Goal: Task Accomplishment & Management: Use online tool/utility

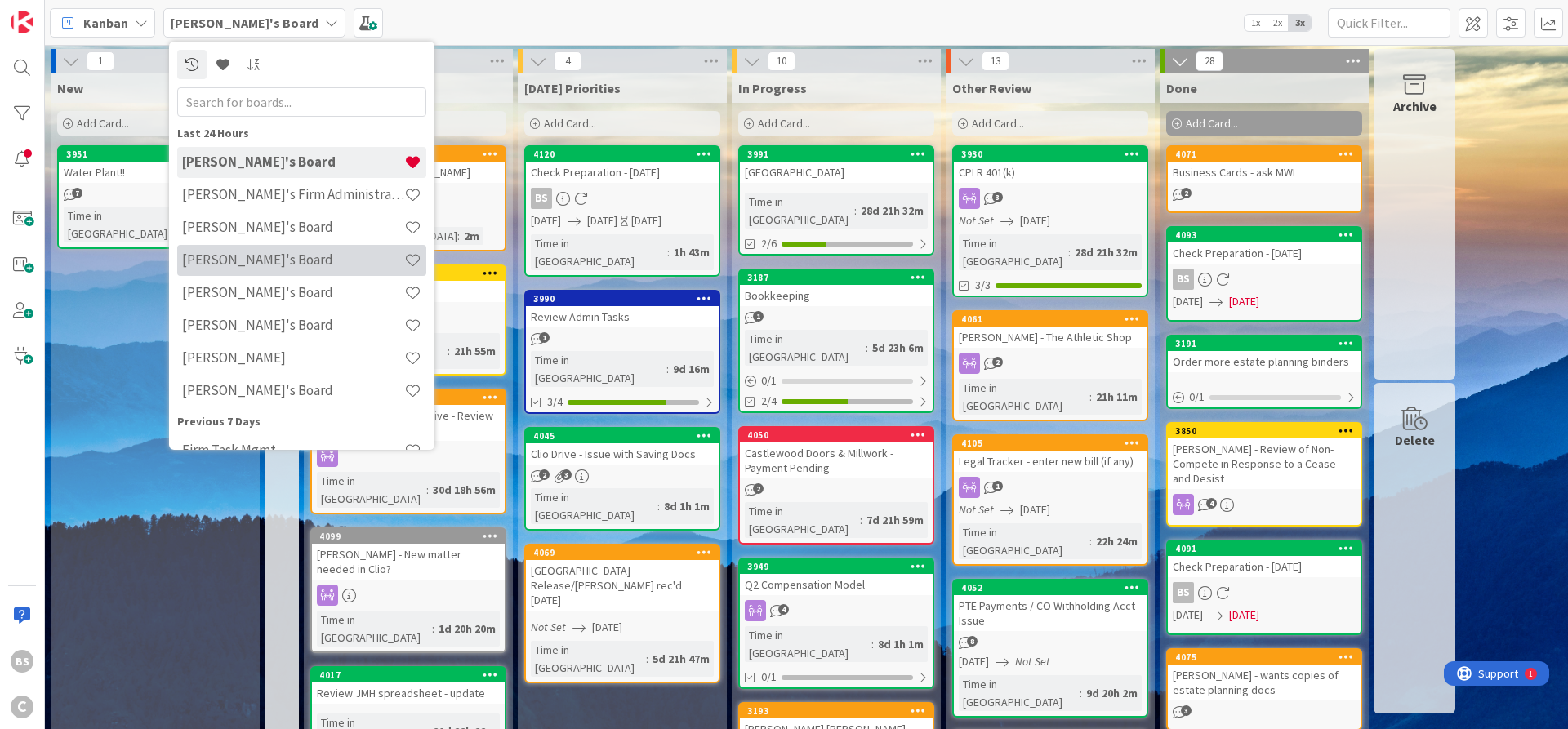
click at [221, 258] on h4 "[PERSON_NAME]'s Board" at bounding box center [293, 259] width 222 height 16
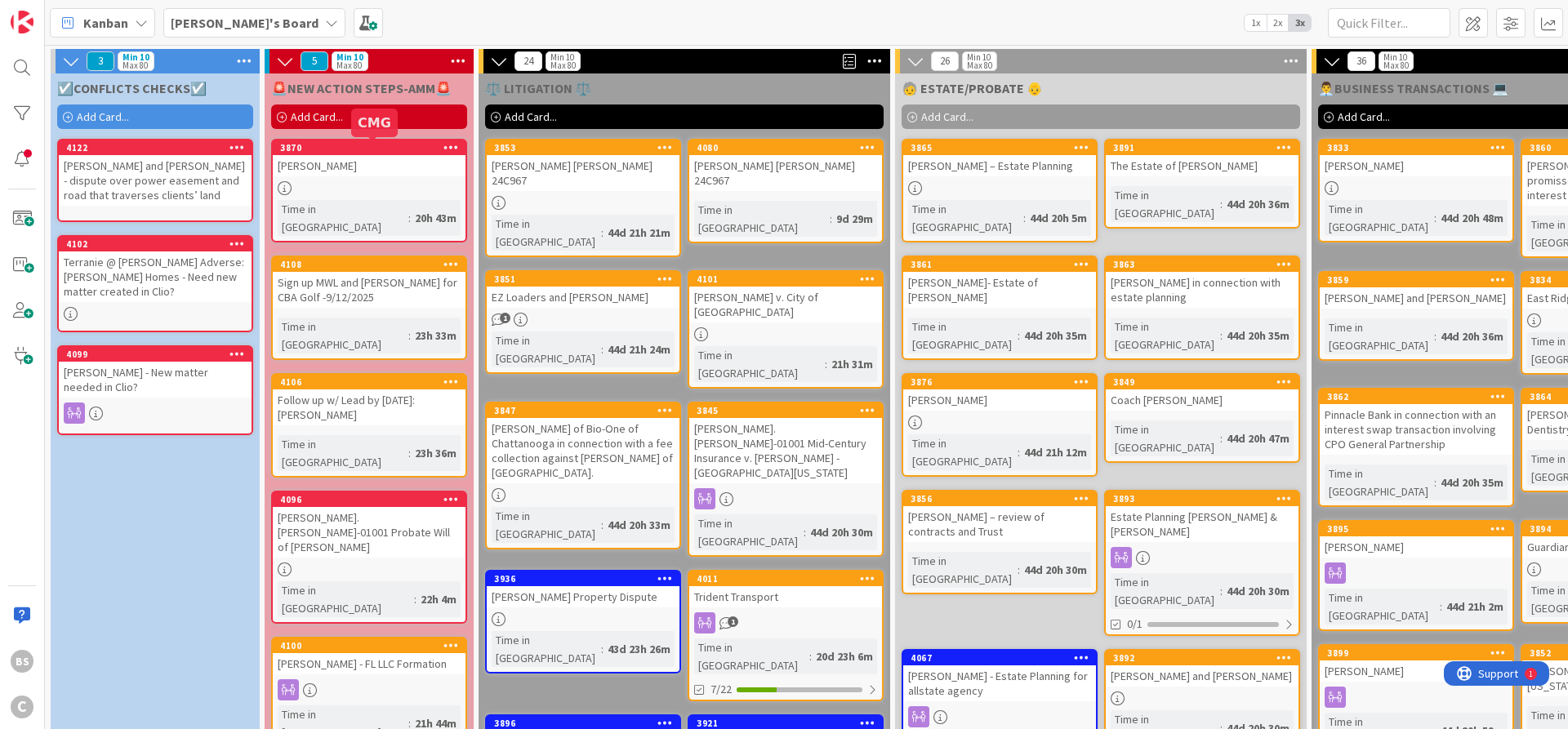
click at [343, 151] on div "3870" at bounding box center [373, 147] width 186 height 11
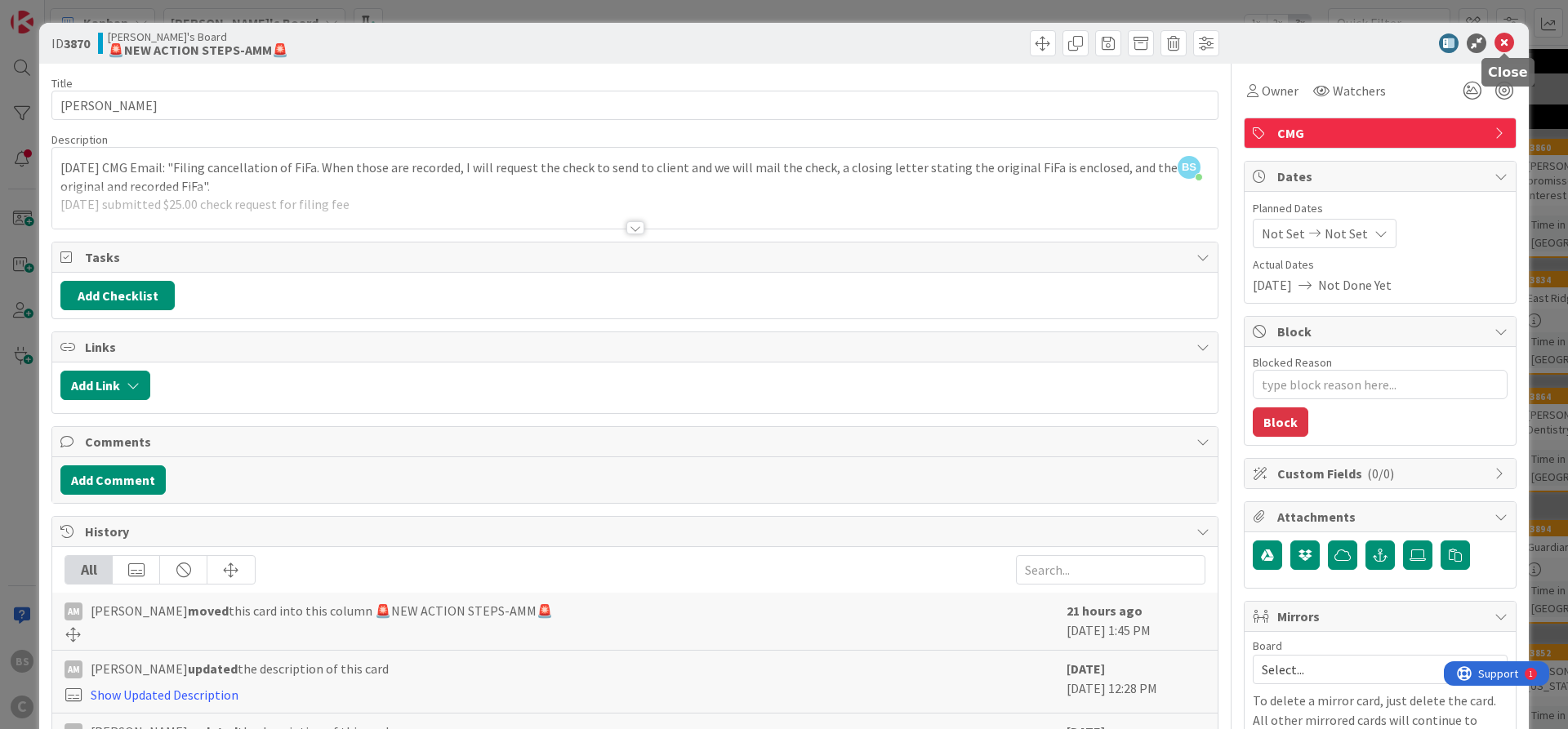
click at [1508, 43] on icon at bounding box center [1504, 43] width 20 height 20
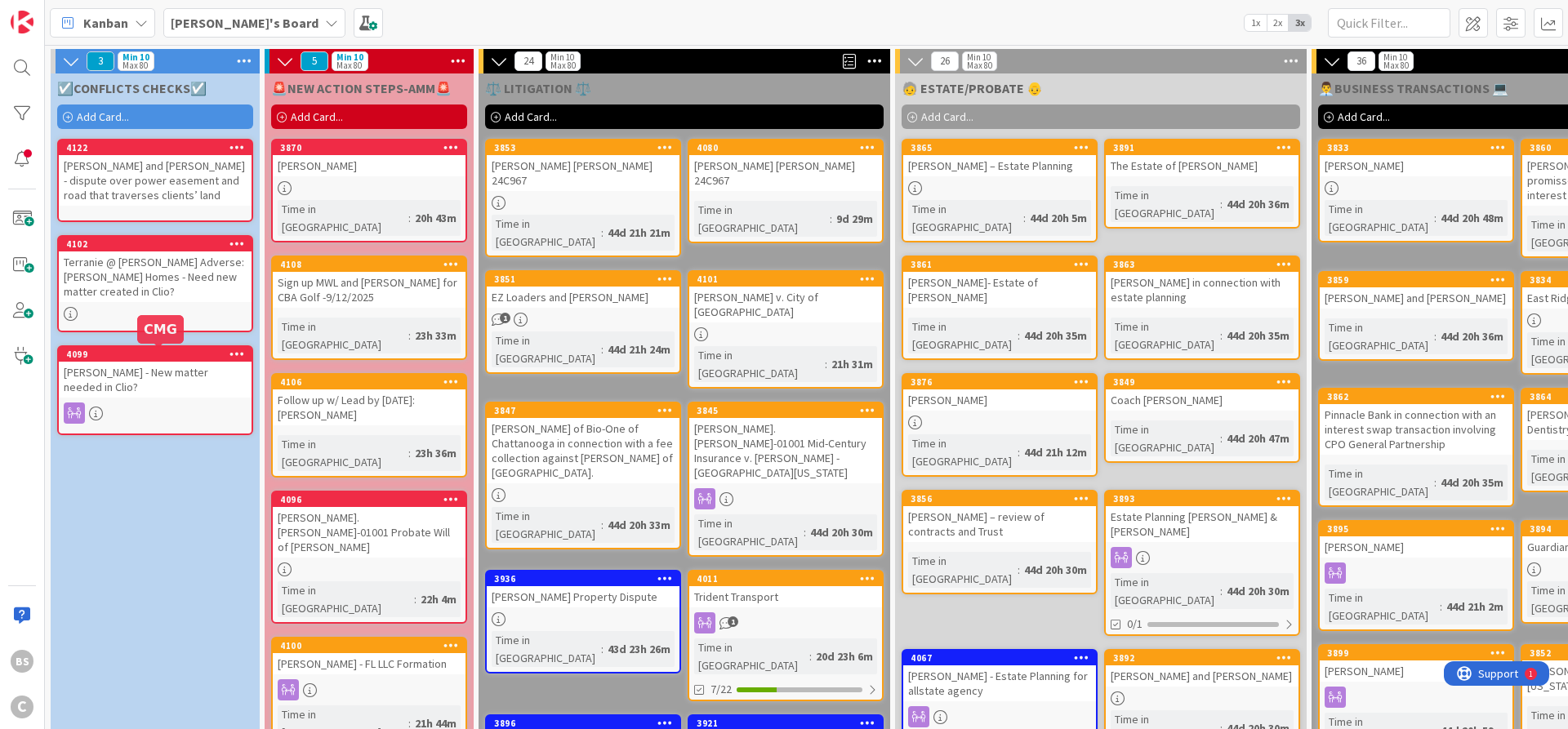
click at [114, 356] on div "4099" at bounding box center [159, 355] width 186 height 11
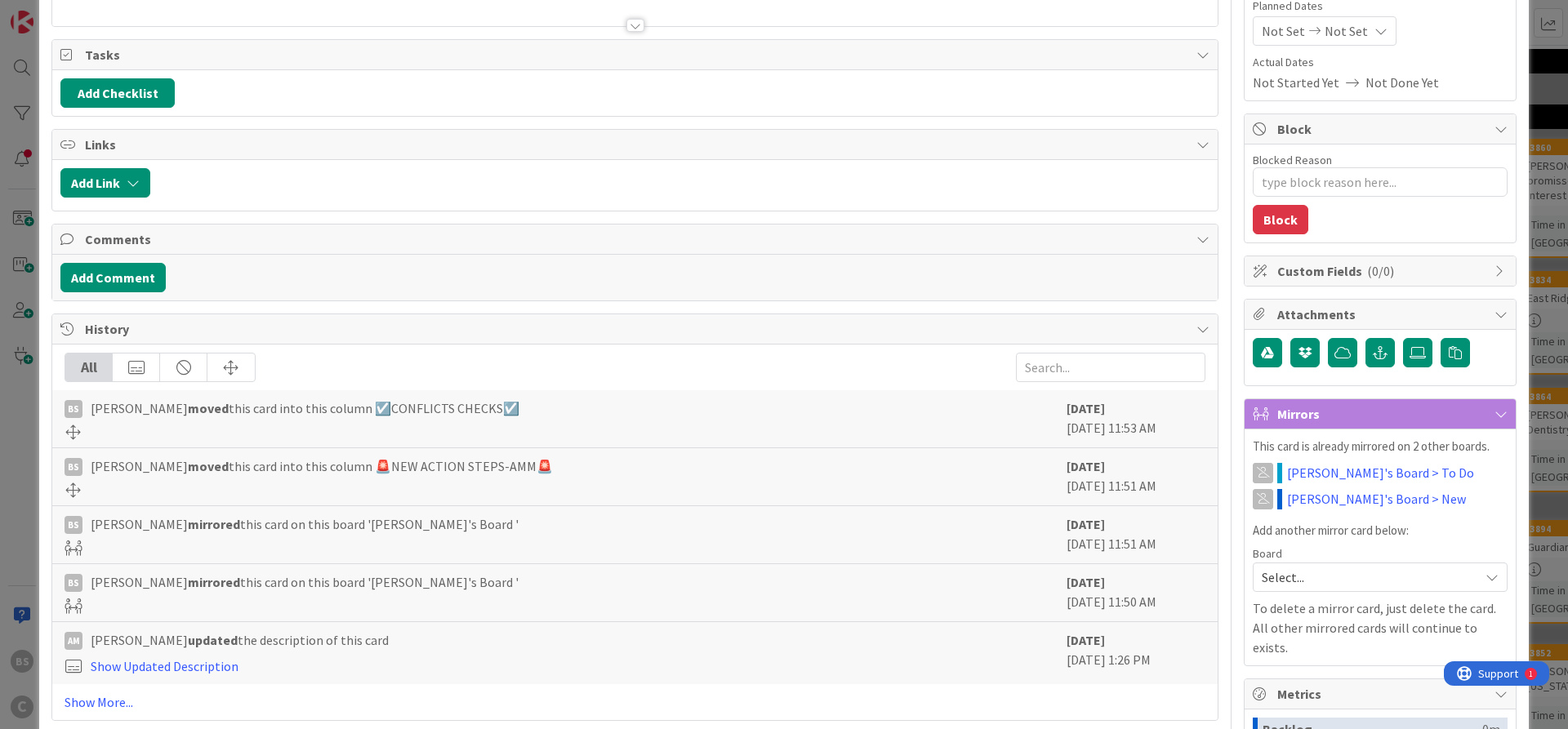
scroll to position [477, 0]
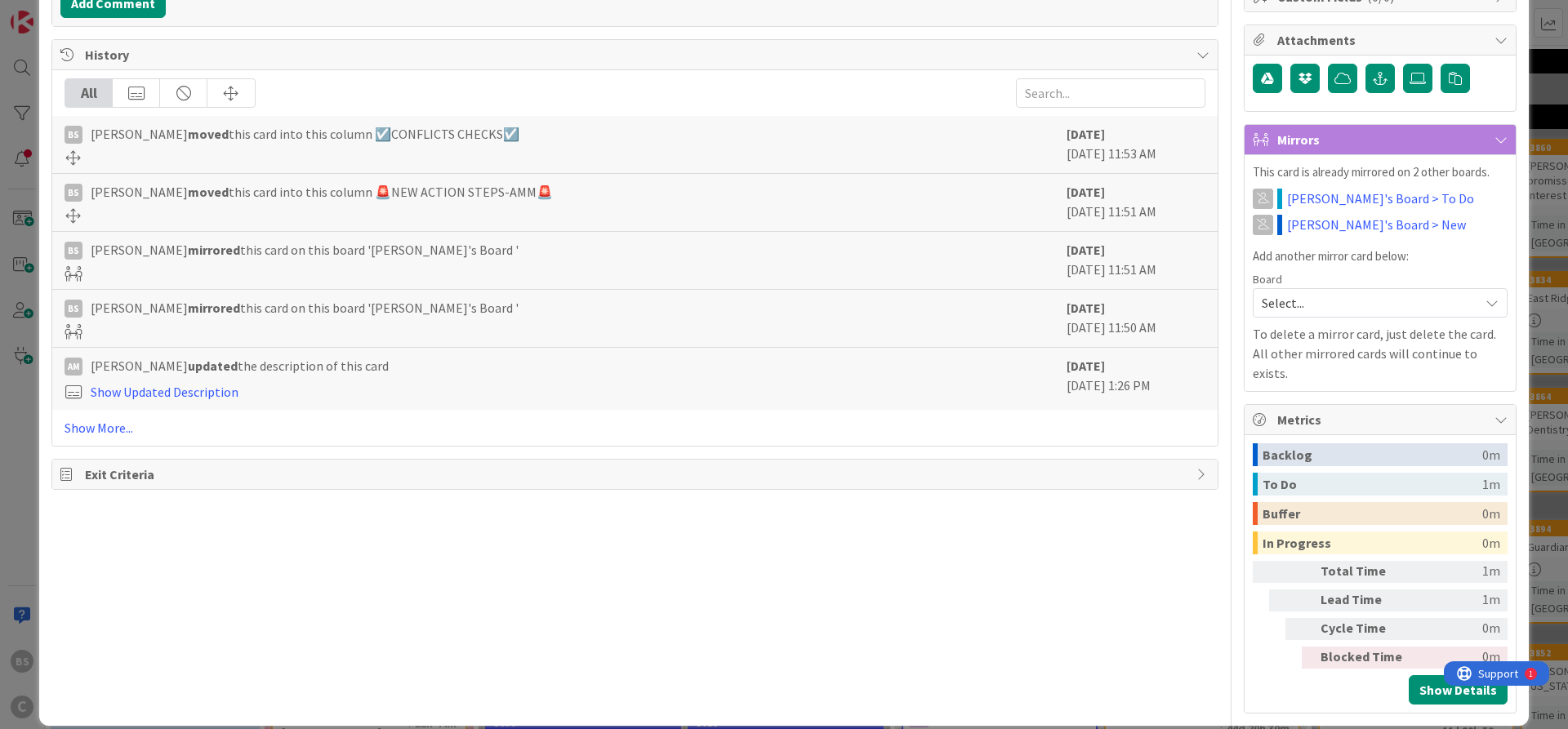
click at [863, 523] on div "Title 40 / 128 [PERSON_NAME] - New matter needed in [GEOGRAPHIC_DATA]? Descript…" at bounding box center [635, 150] width 1167 height 1127
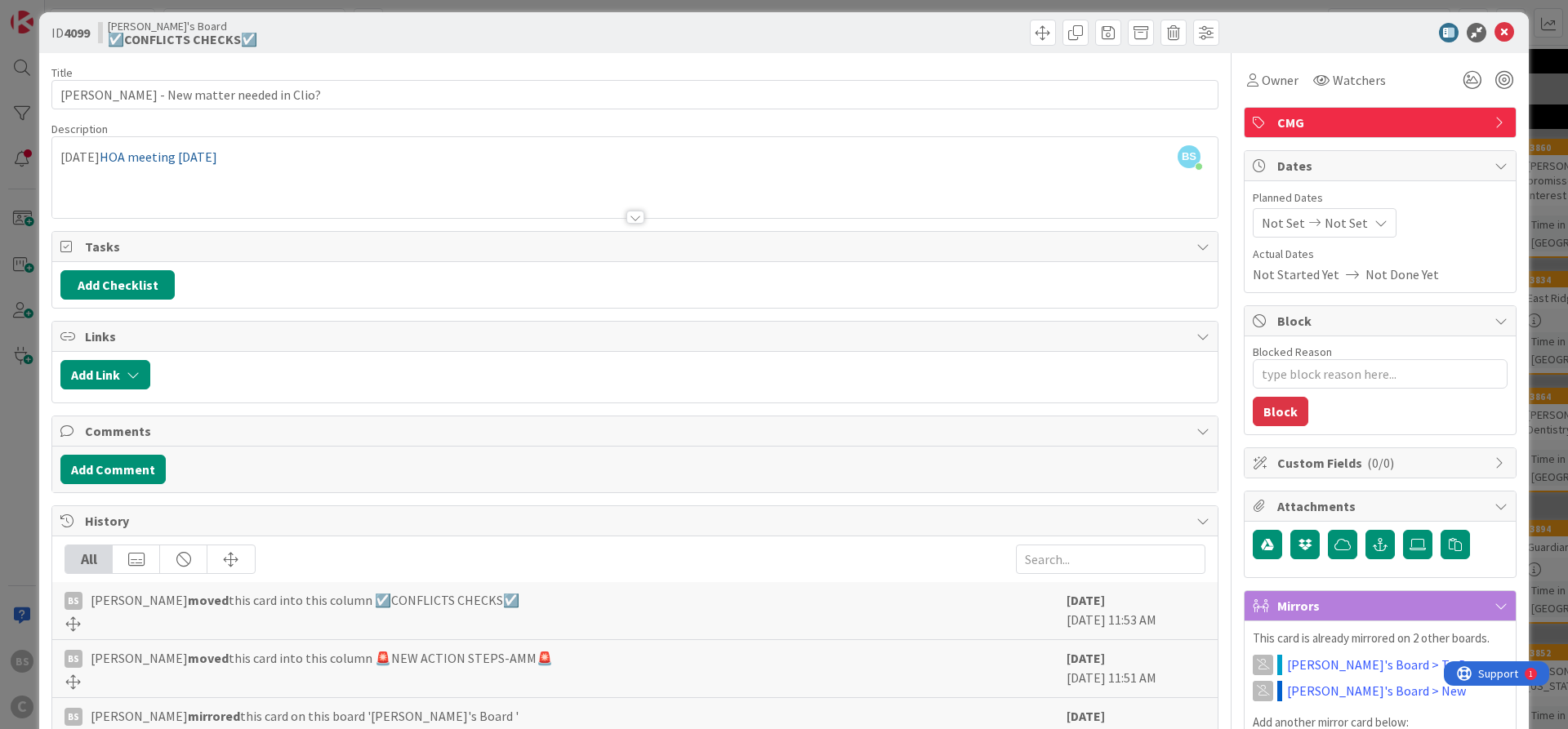
scroll to position [0, 0]
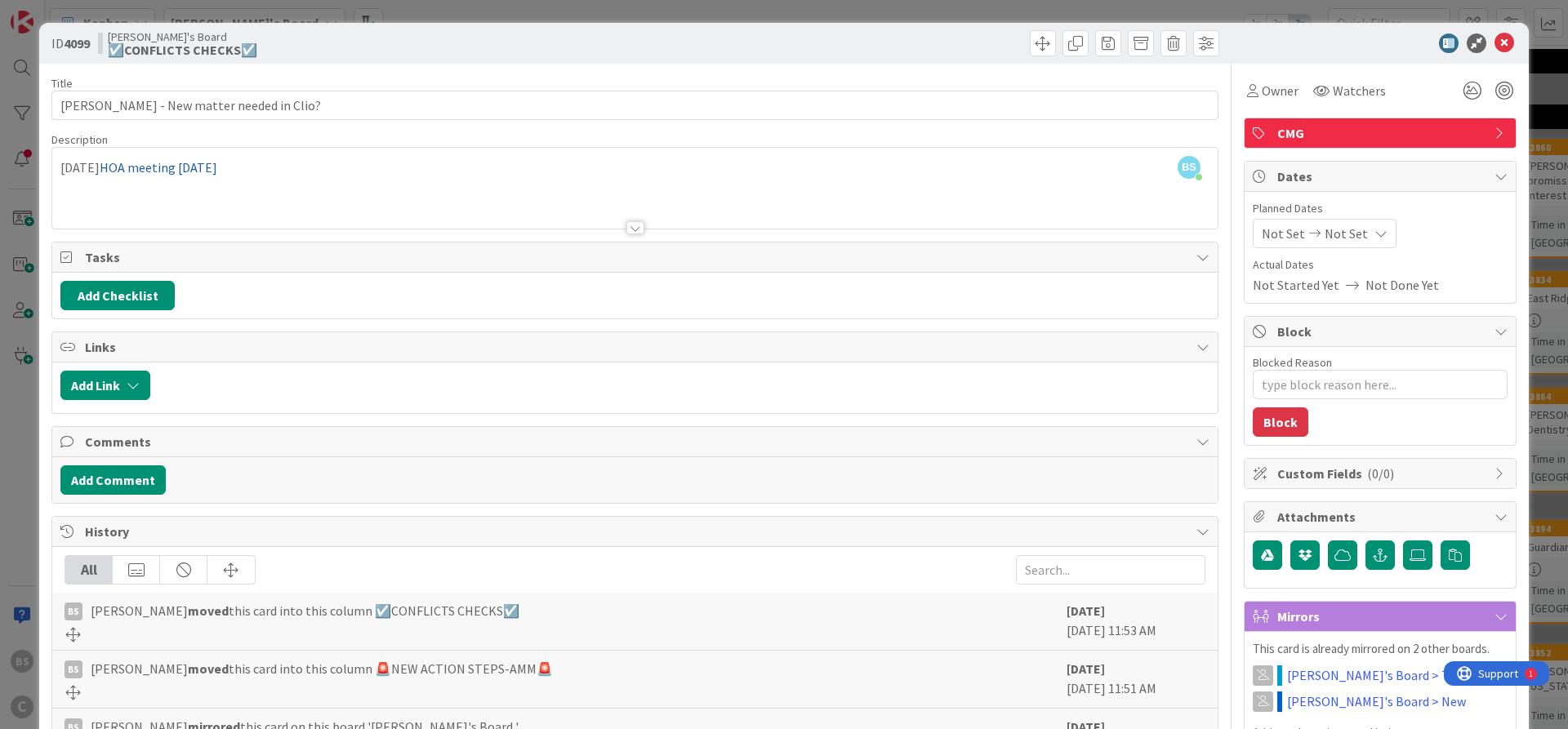
click at [1502, 38] on icon at bounding box center [1504, 43] width 20 height 20
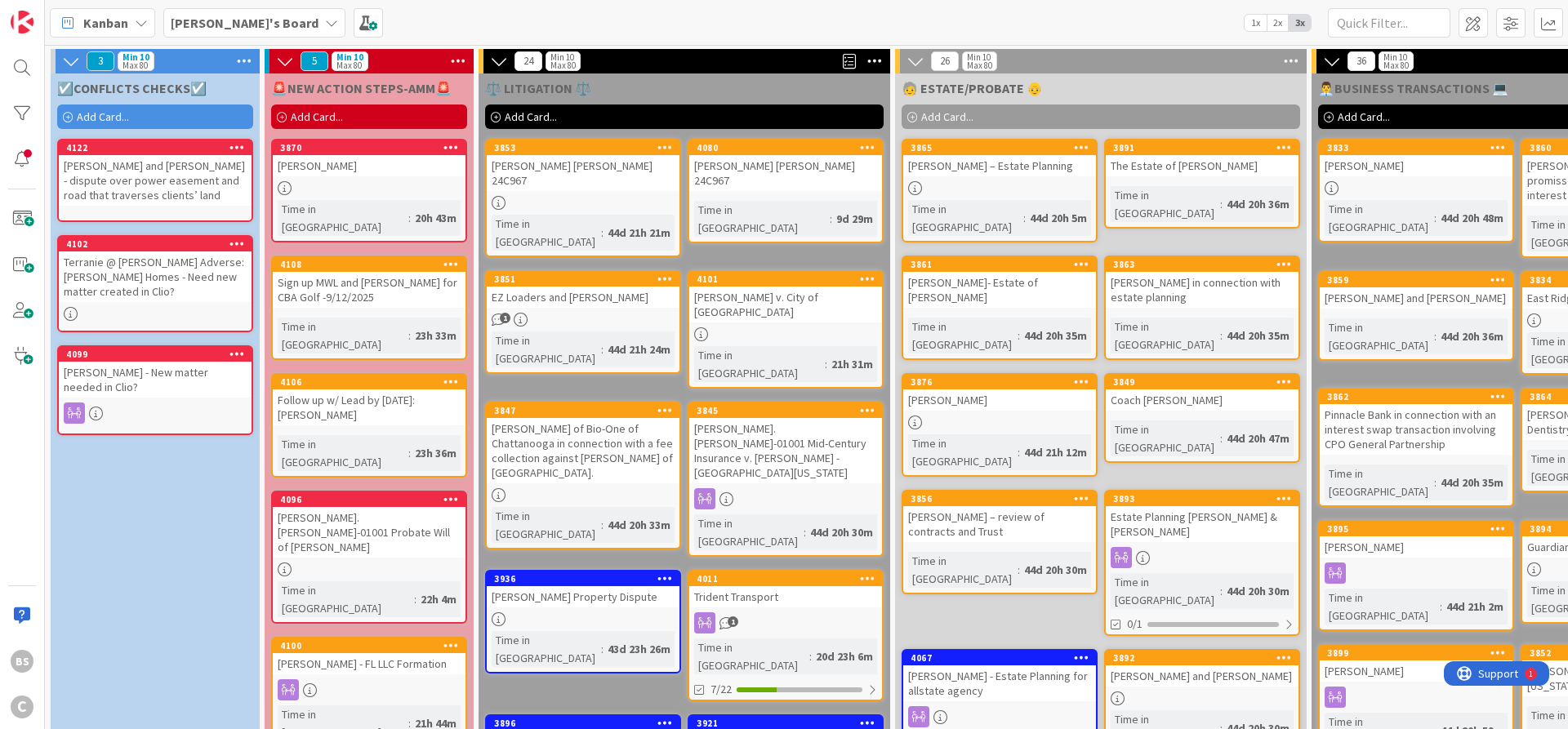
click at [495, 196] on icon at bounding box center [498, 203] width 14 height 14
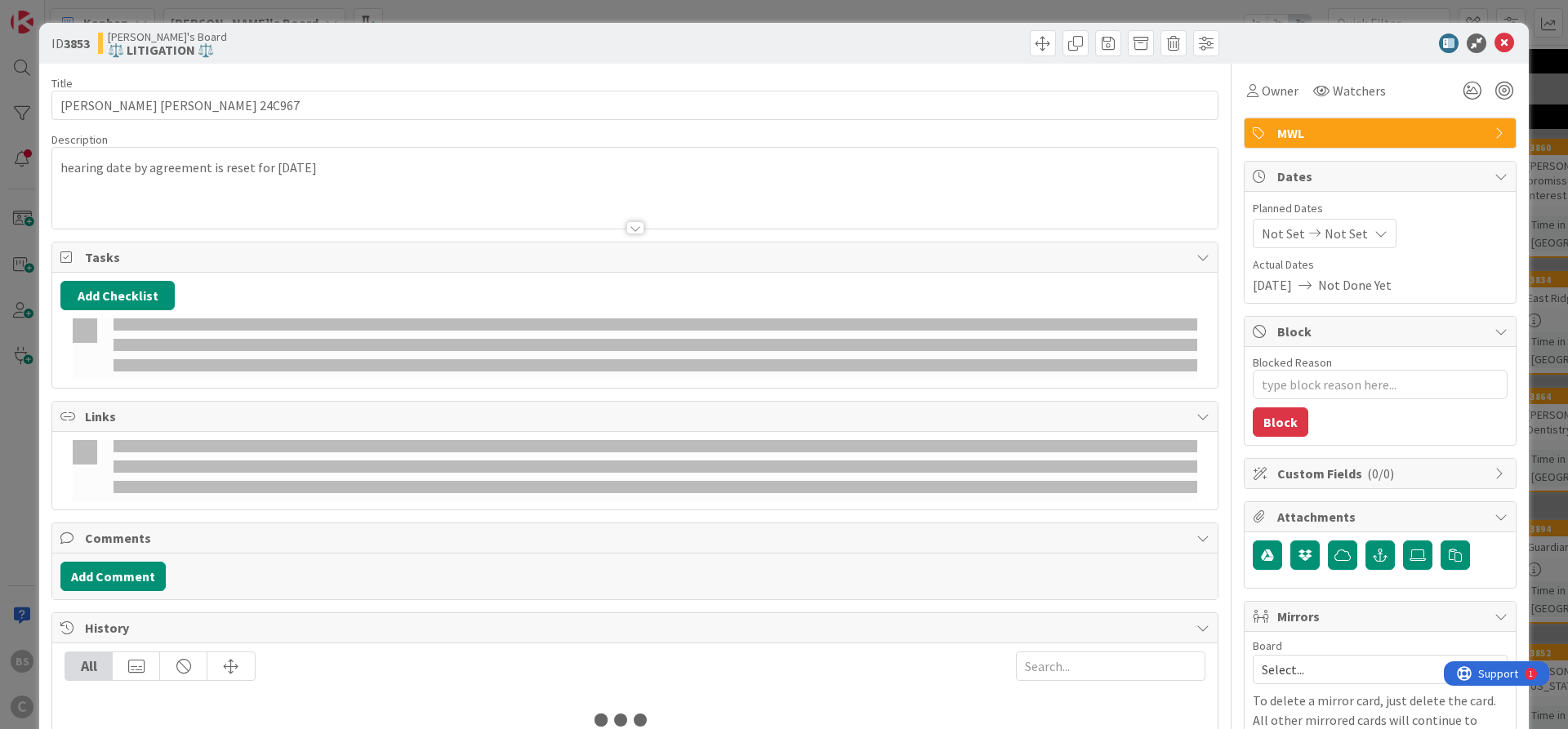
type textarea "x"
type input "[PERSON_NAME] [PERSON_NAME] 24C967"
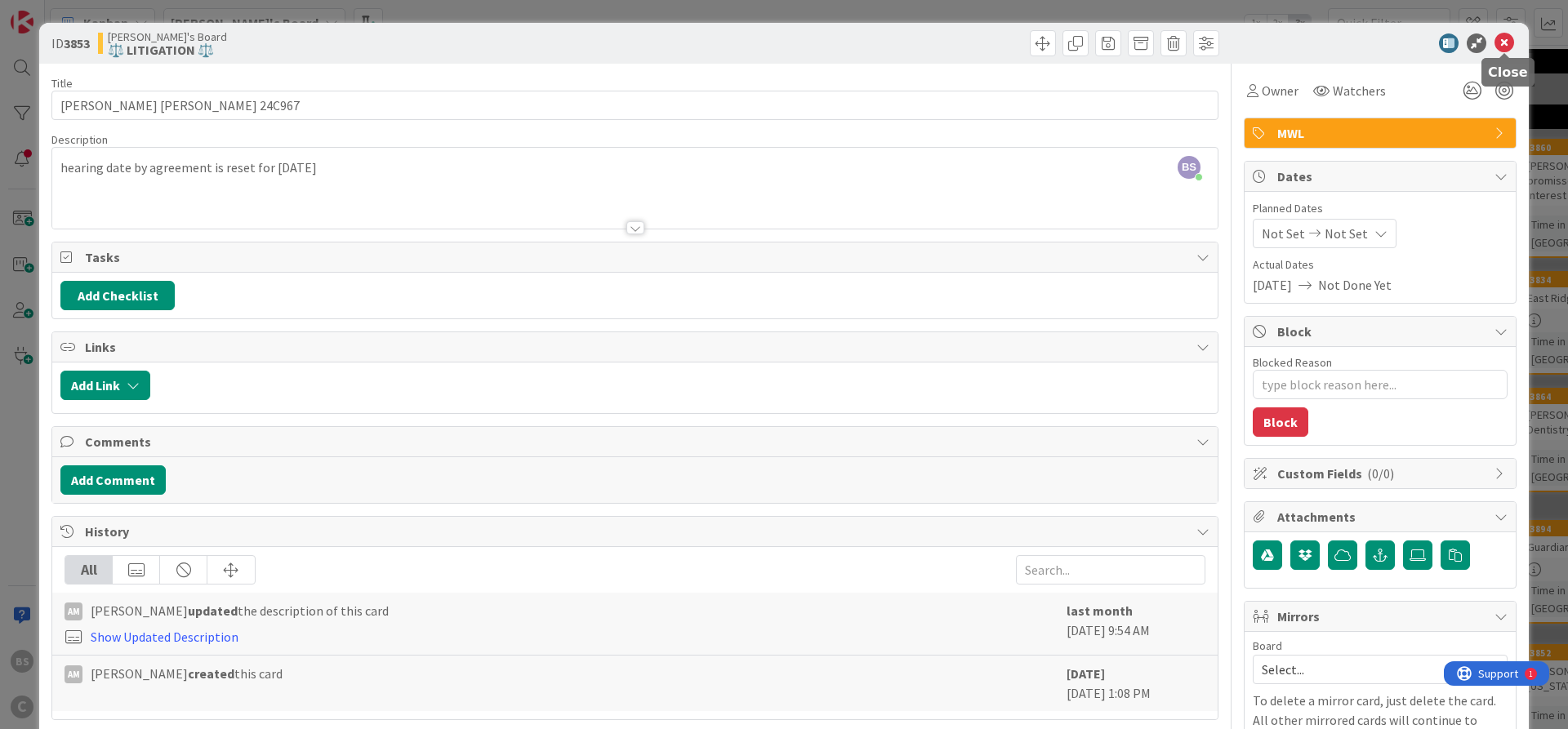
click at [1505, 40] on icon at bounding box center [1504, 43] width 20 height 20
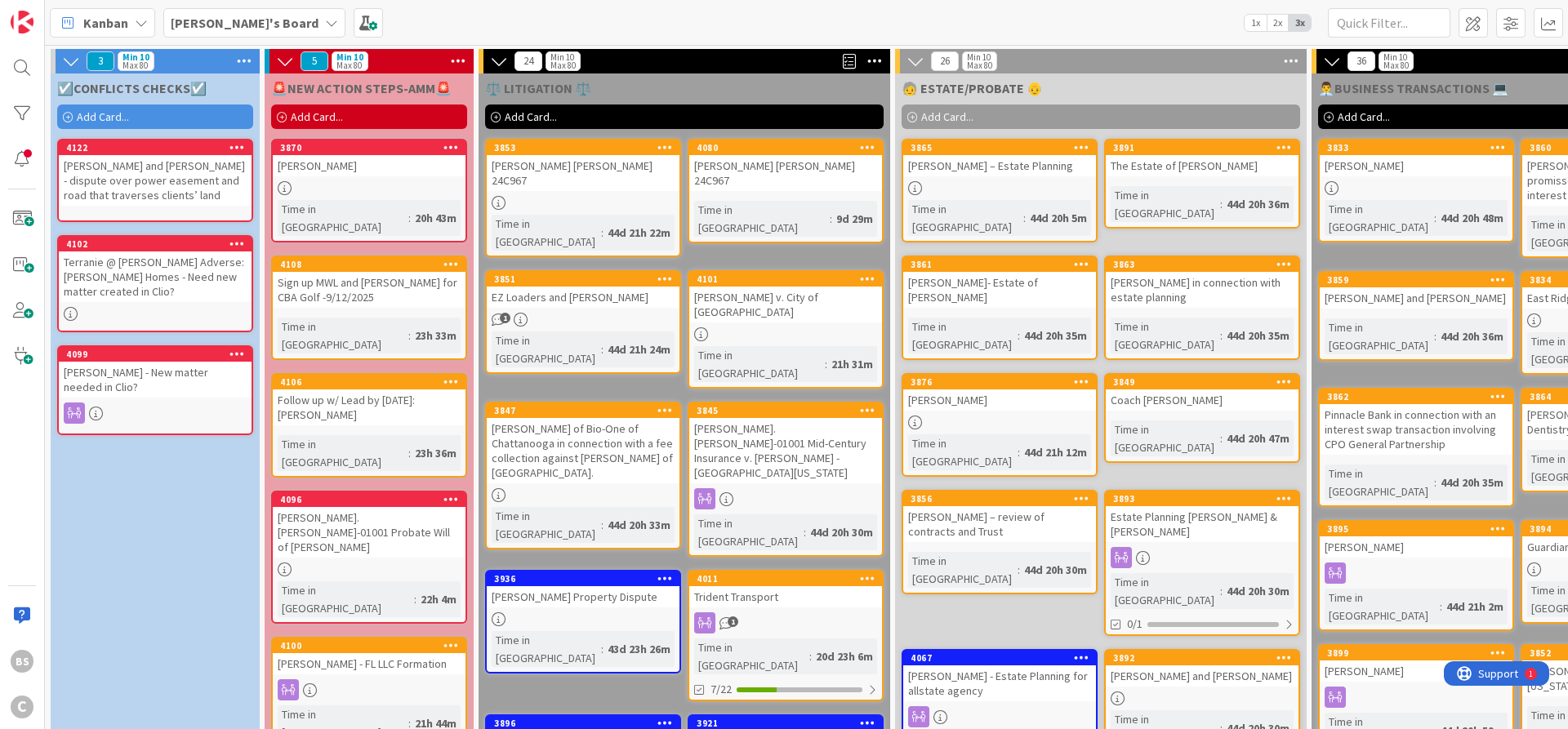
click at [765, 201] on div "Time in [GEOGRAPHIC_DATA]" at bounding box center [762, 219] width 135 height 36
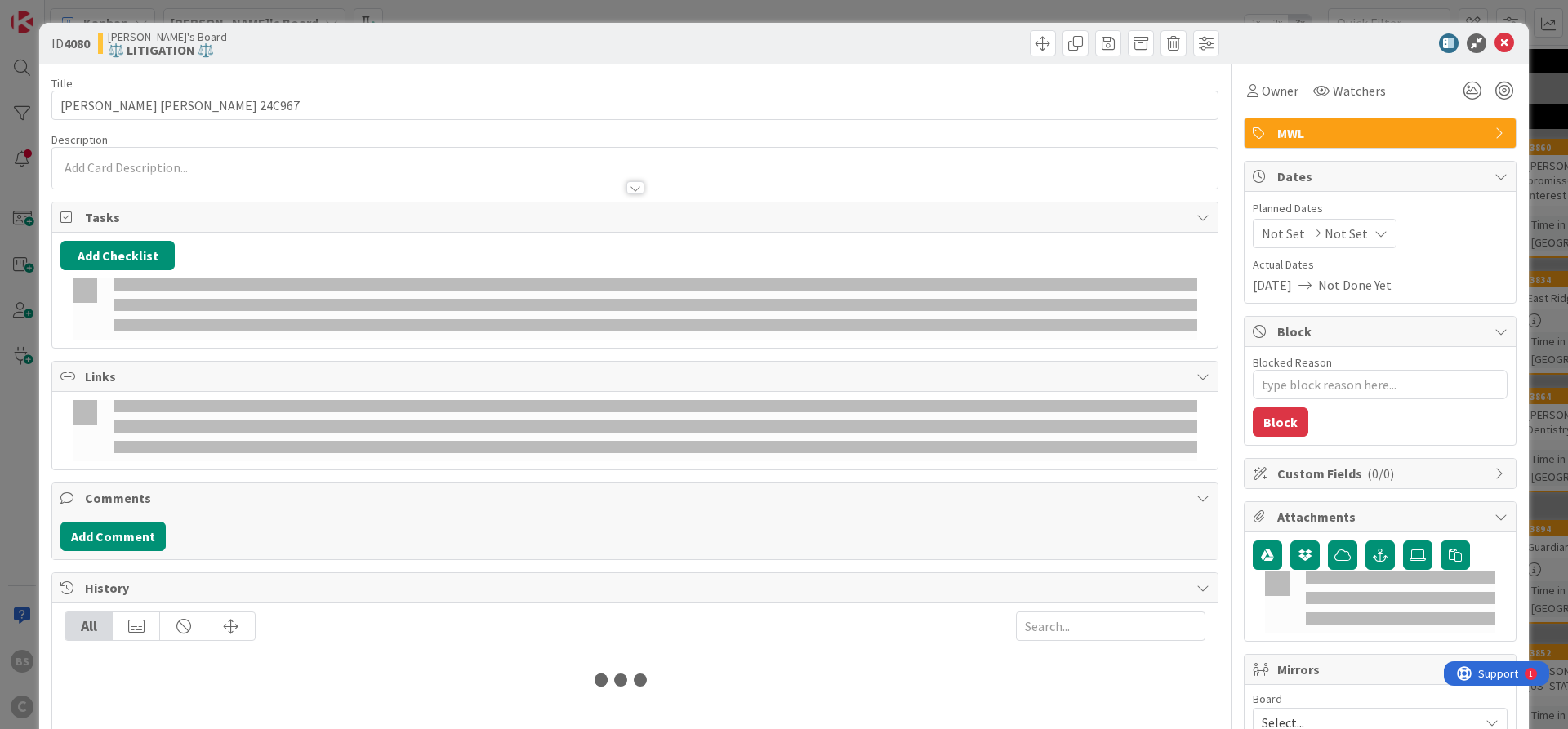
type textarea "x"
type input "[PERSON_NAME] [PERSON_NAME] 24C967"
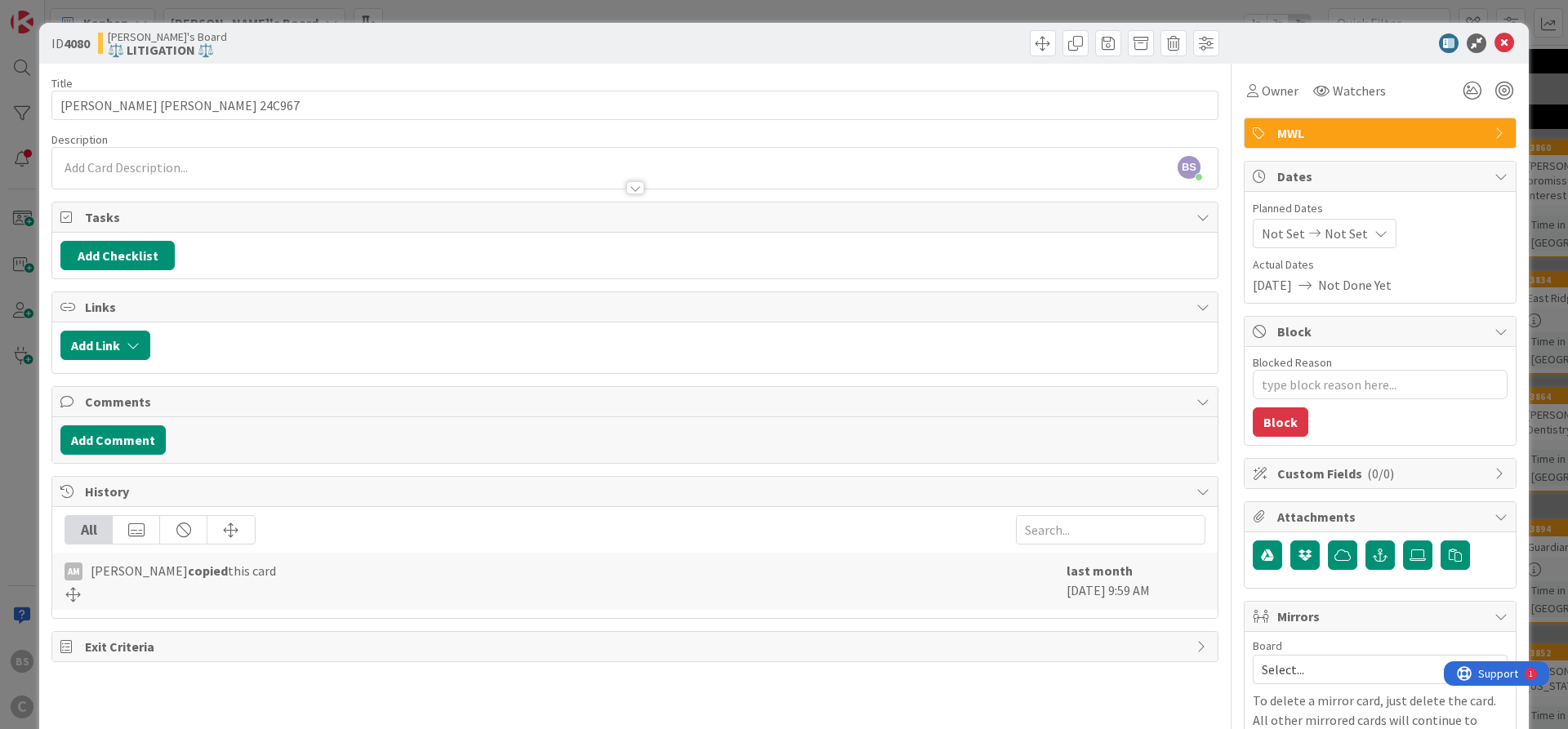
click at [1515, 41] on div at bounding box center [1372, 43] width 289 height 20
click at [1503, 38] on icon at bounding box center [1504, 43] width 20 height 20
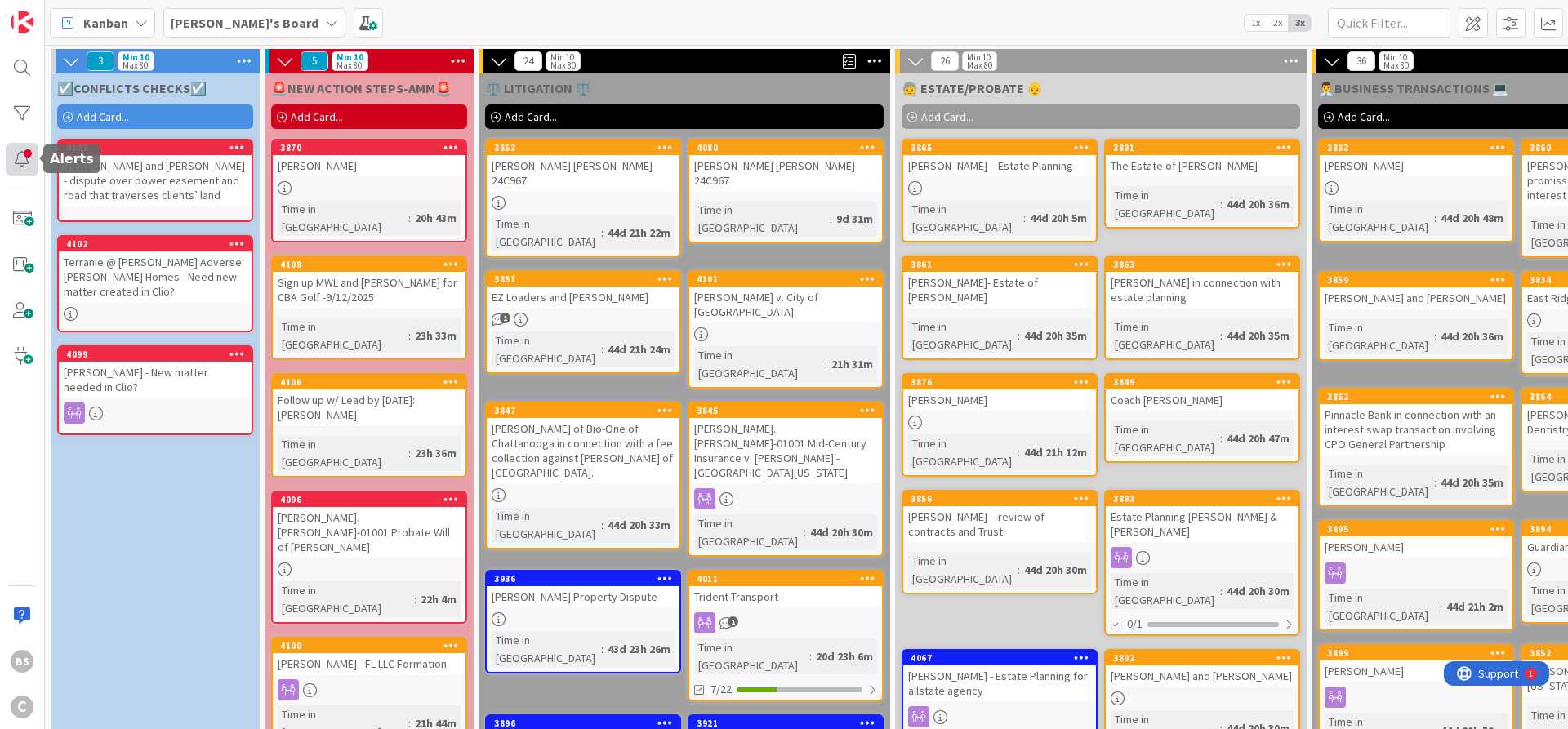
click at [12, 160] on div at bounding box center [22, 159] width 33 height 33
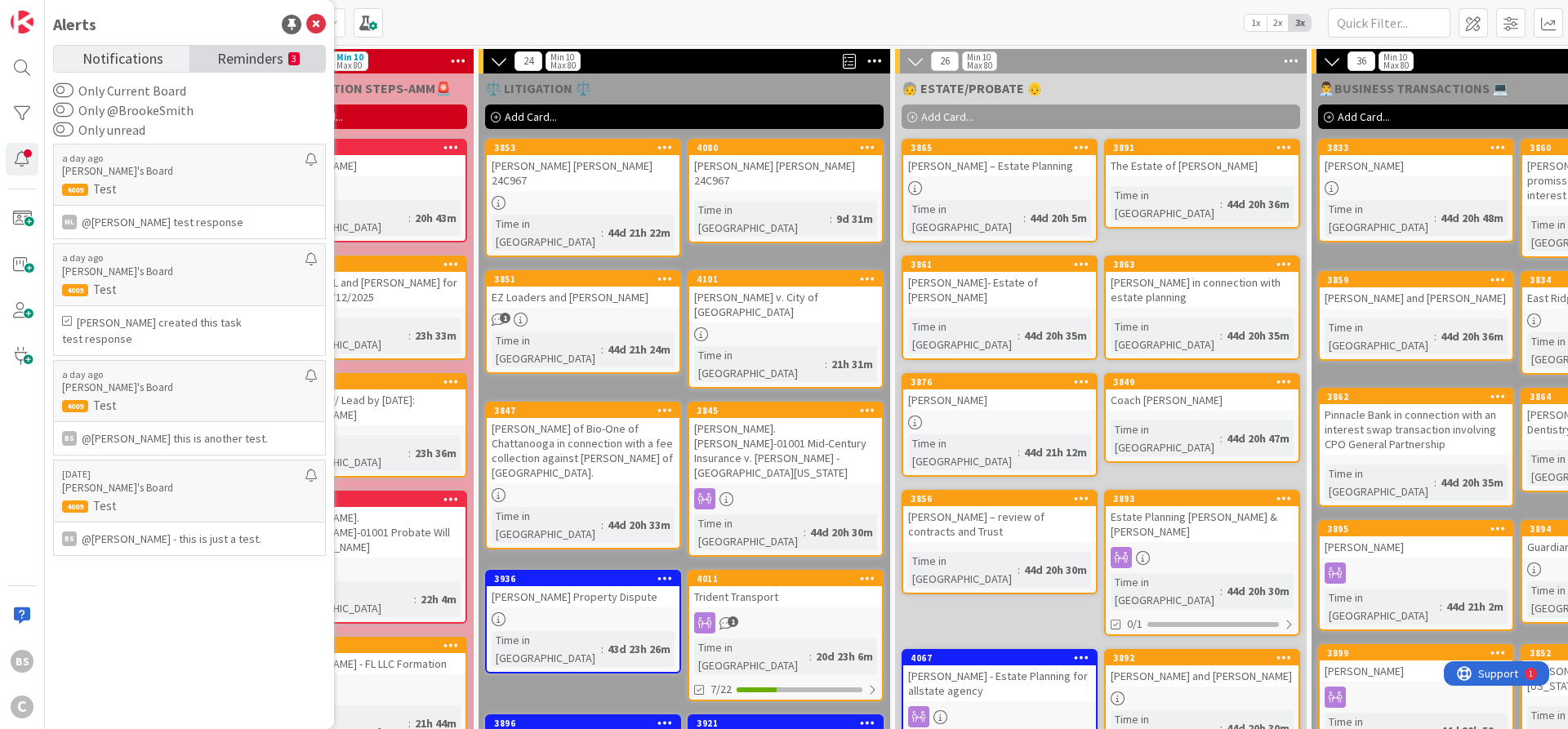
click at [233, 57] on span "Reminders" at bounding box center [251, 57] width 66 height 23
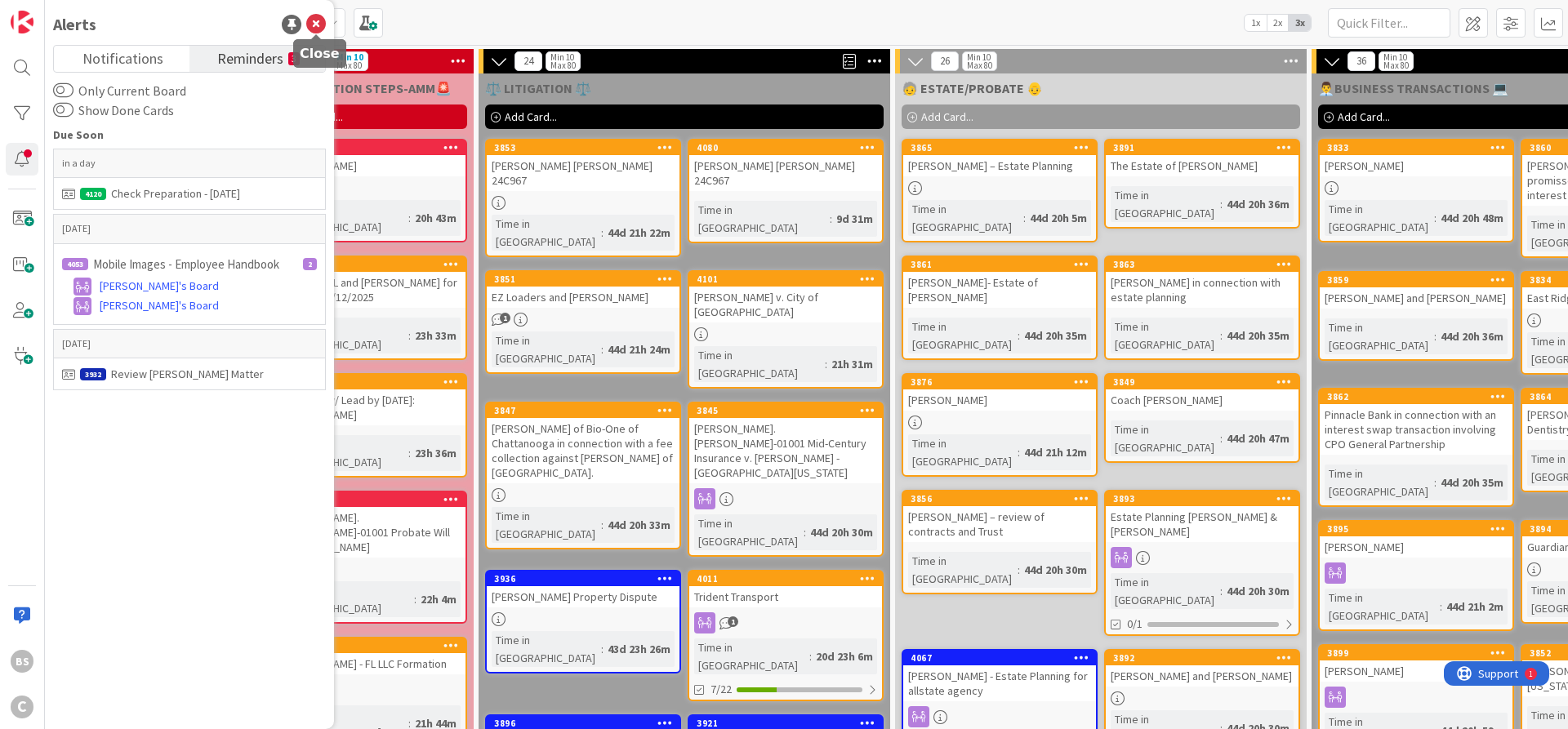
click at [317, 21] on icon at bounding box center [315, 24] width 20 height 20
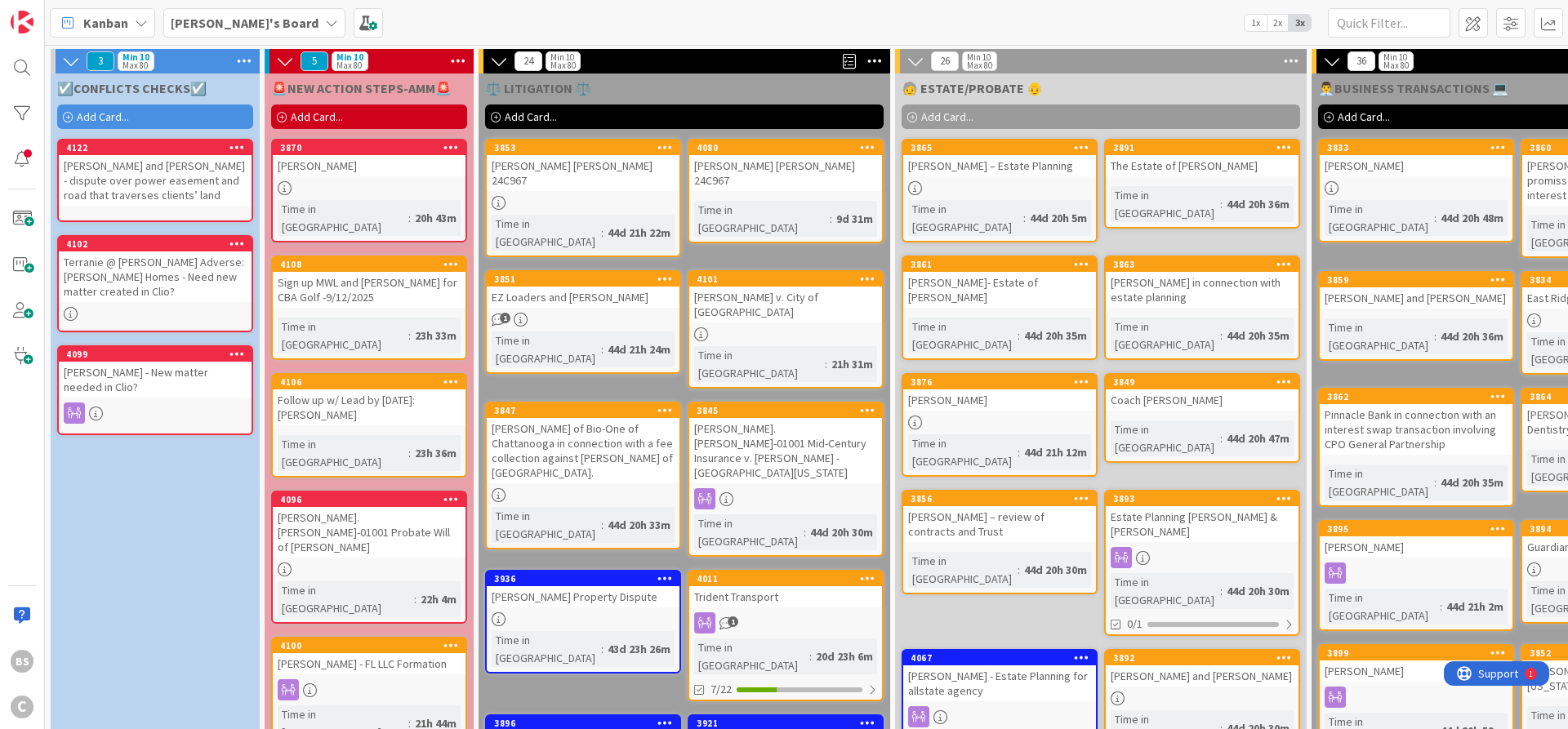
click at [419, 22] on div "Kanban [PERSON_NAME]'s Board 1x 2x 3x" at bounding box center [806, 23] width 1523 height 45
